Goal: Find contact information: Find contact information

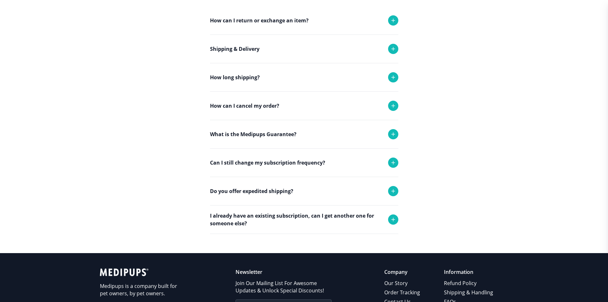
click at [391, 105] on icon at bounding box center [394, 106] width 8 height 8
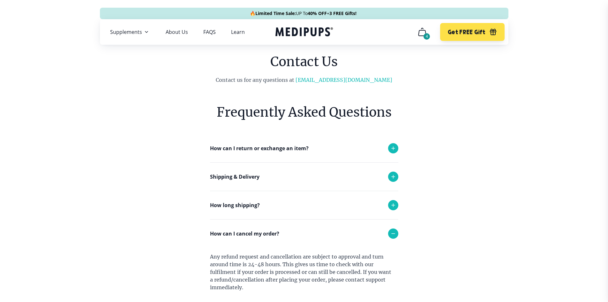
click at [420, 32] on icon "cart" at bounding box center [422, 32] width 10 height 10
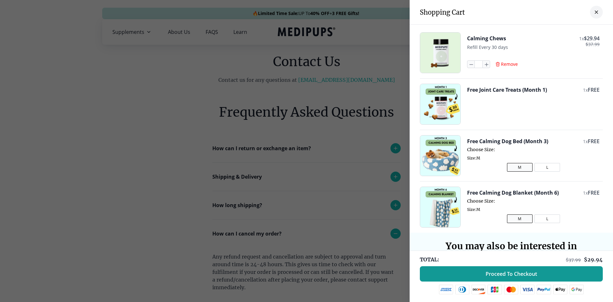
click at [503, 65] on span "Remove" at bounding box center [509, 64] width 17 height 6
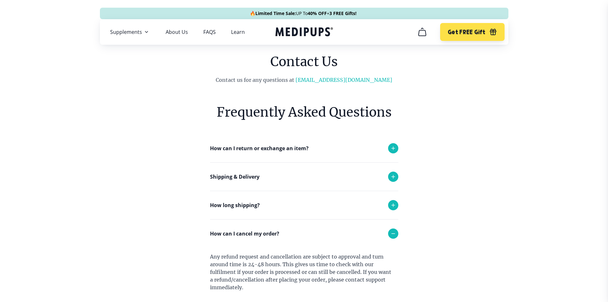
click at [419, 34] on icon "cart" at bounding box center [422, 32] width 7 height 8
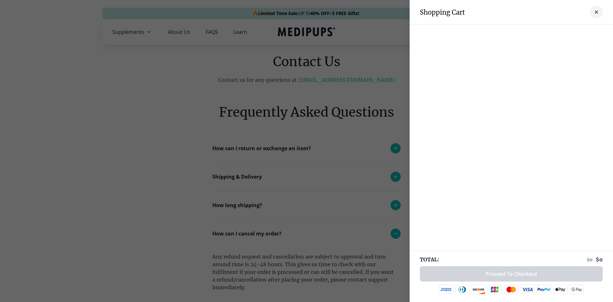
click at [595, 12] on button "close-cart" at bounding box center [596, 12] width 13 height 13
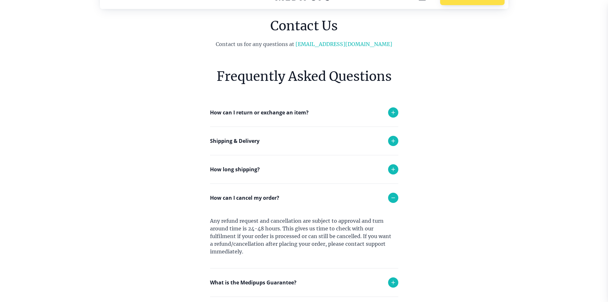
scroll to position [96, 0]
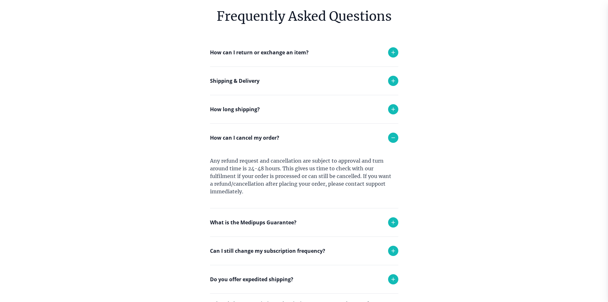
click at [394, 222] on icon at bounding box center [393, 222] width 3 height 3
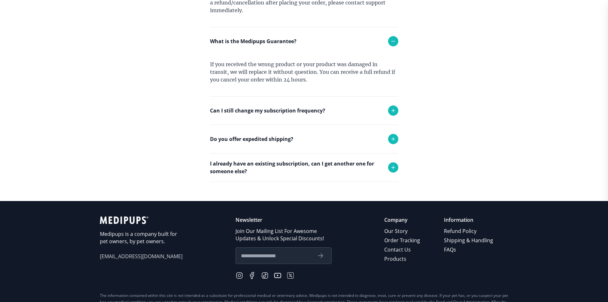
scroll to position [317, 0]
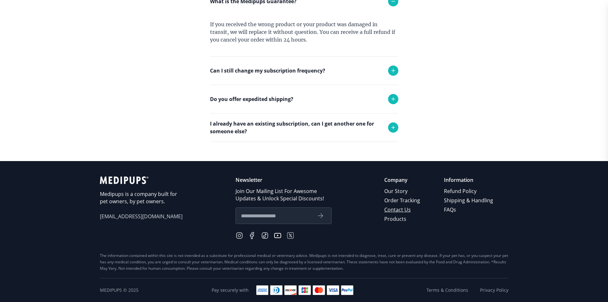
click at [398, 210] on link "Contact Us" at bounding box center [403, 209] width 37 height 9
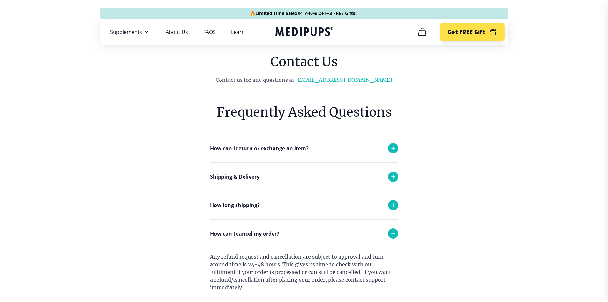
click at [326, 81] on link "[EMAIL_ADDRESS][DOMAIN_NAME]" at bounding box center [344, 80] width 97 height 6
